Goal: Transaction & Acquisition: Purchase product/service

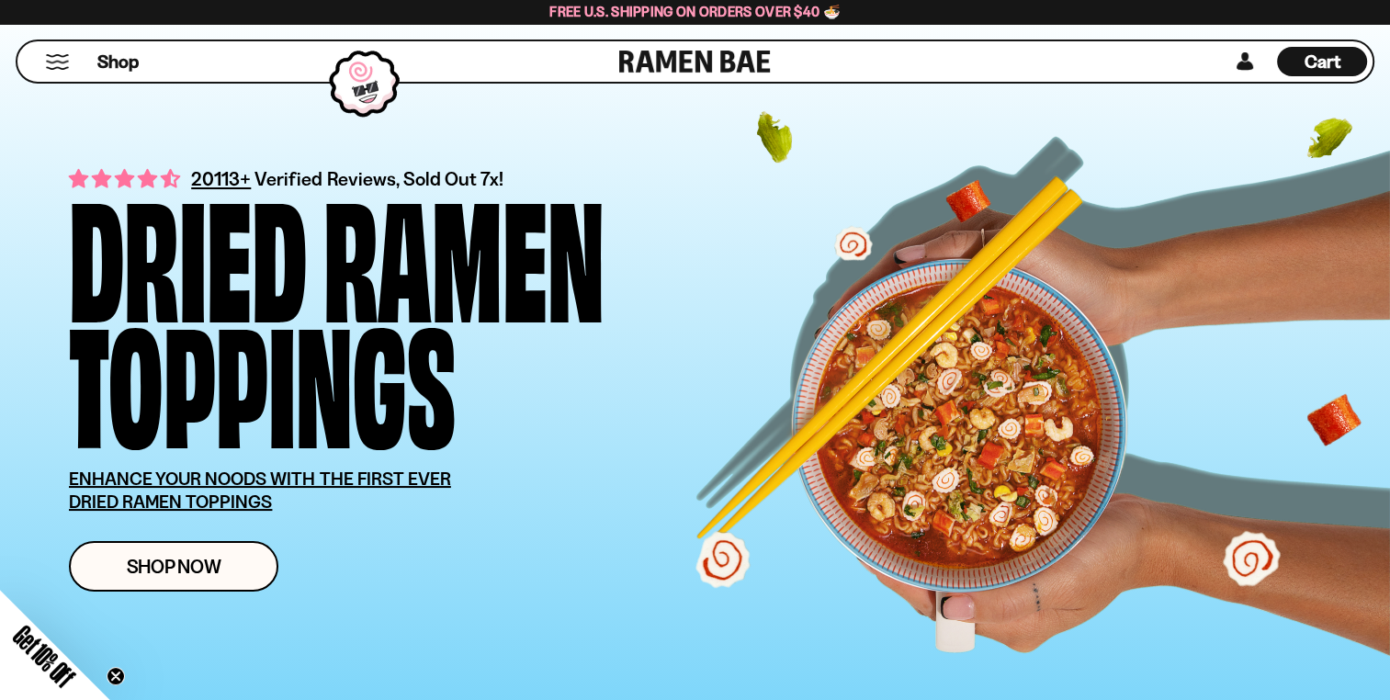
scroll to position [9433, 0]
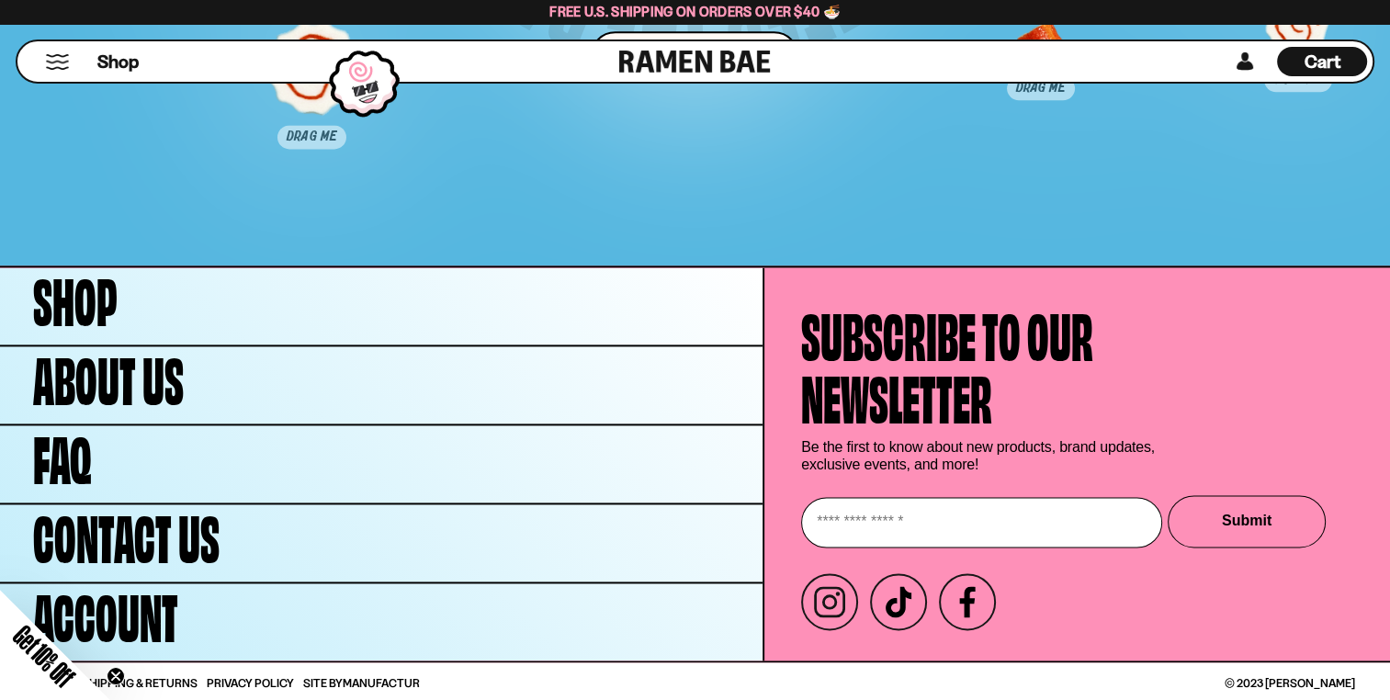
click at [696, 63] on link at bounding box center [695, 61] width 152 height 40
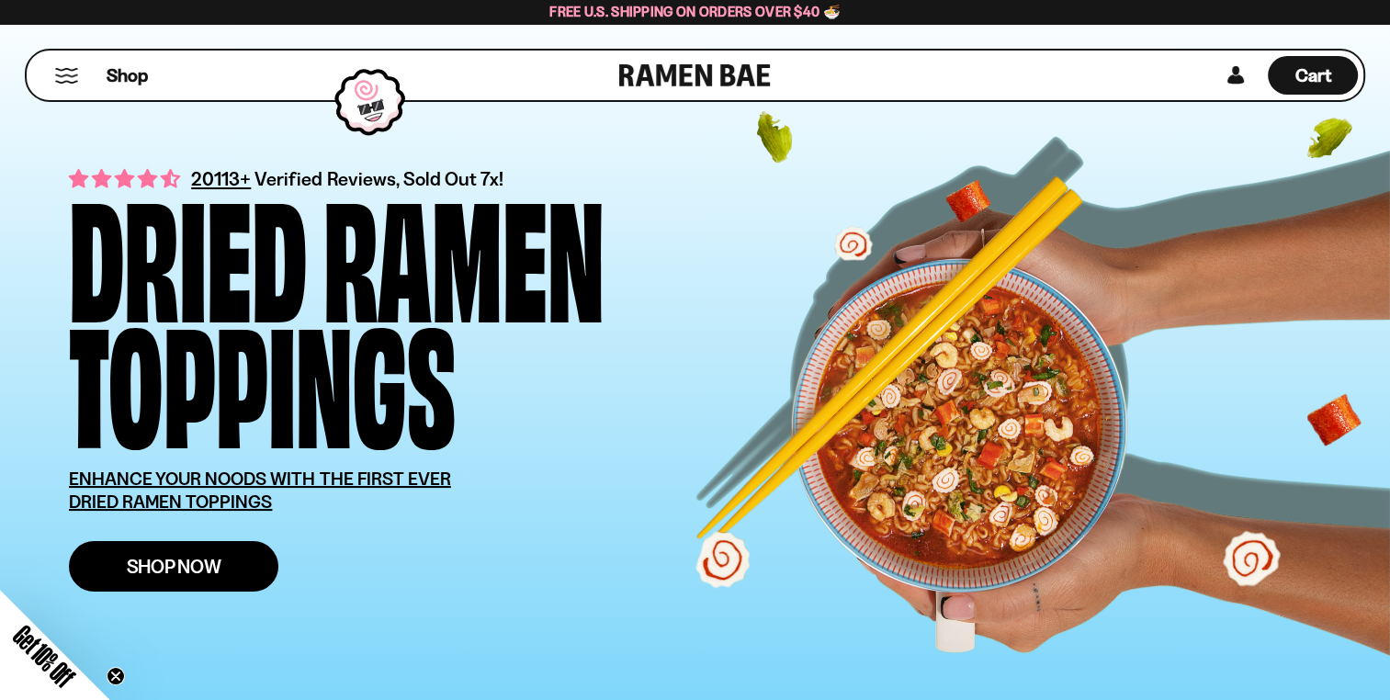
click at [194, 573] on span "Shop Now" at bounding box center [174, 566] width 95 height 19
